Goal: Navigation & Orientation: Find specific page/section

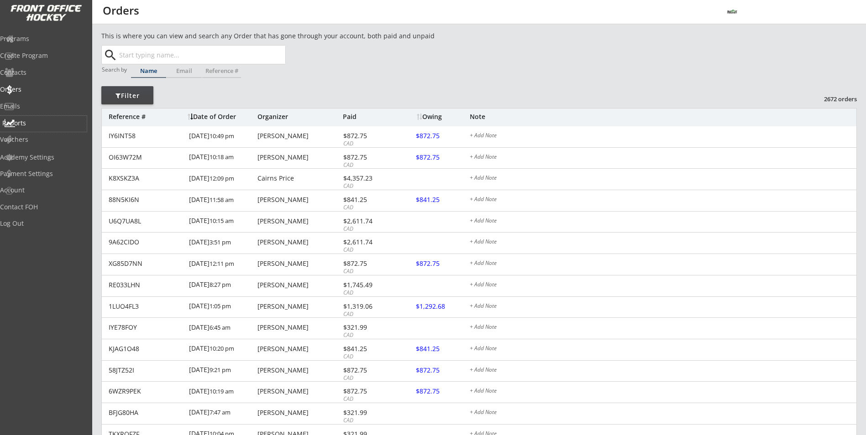
click at [34, 122] on div "Reports" at bounding box center [43, 123] width 82 height 6
